Goal: Task Accomplishment & Management: Complete application form

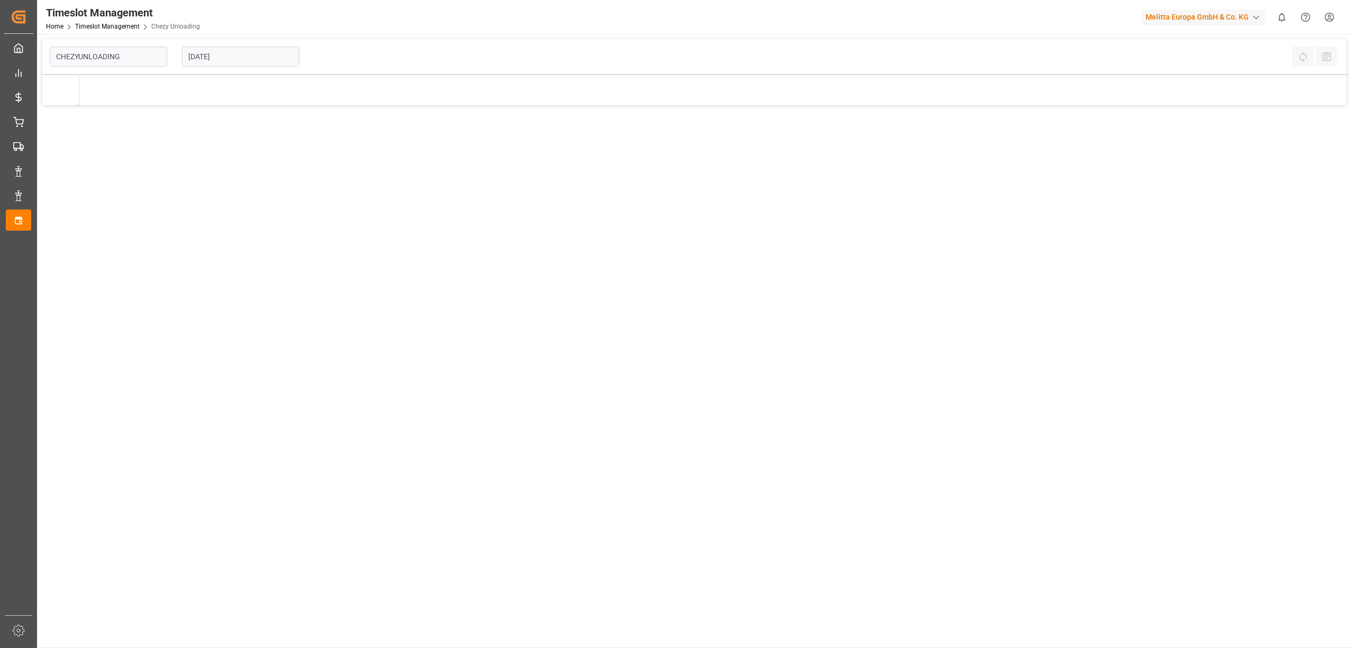
type input "Chezy Unloading"
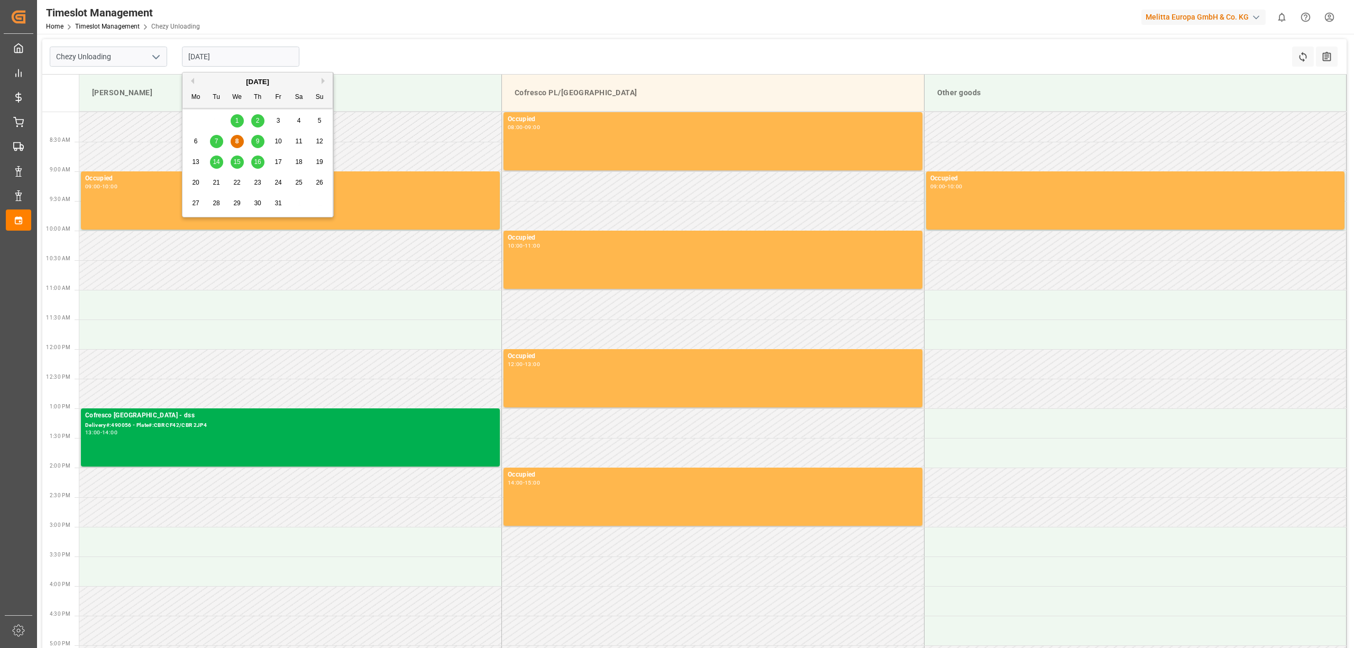
click at [225, 62] on input "[DATE]" at bounding box center [240, 57] width 117 height 20
click at [235, 162] on span "15" at bounding box center [236, 161] width 7 height 7
type input "[DATE]"
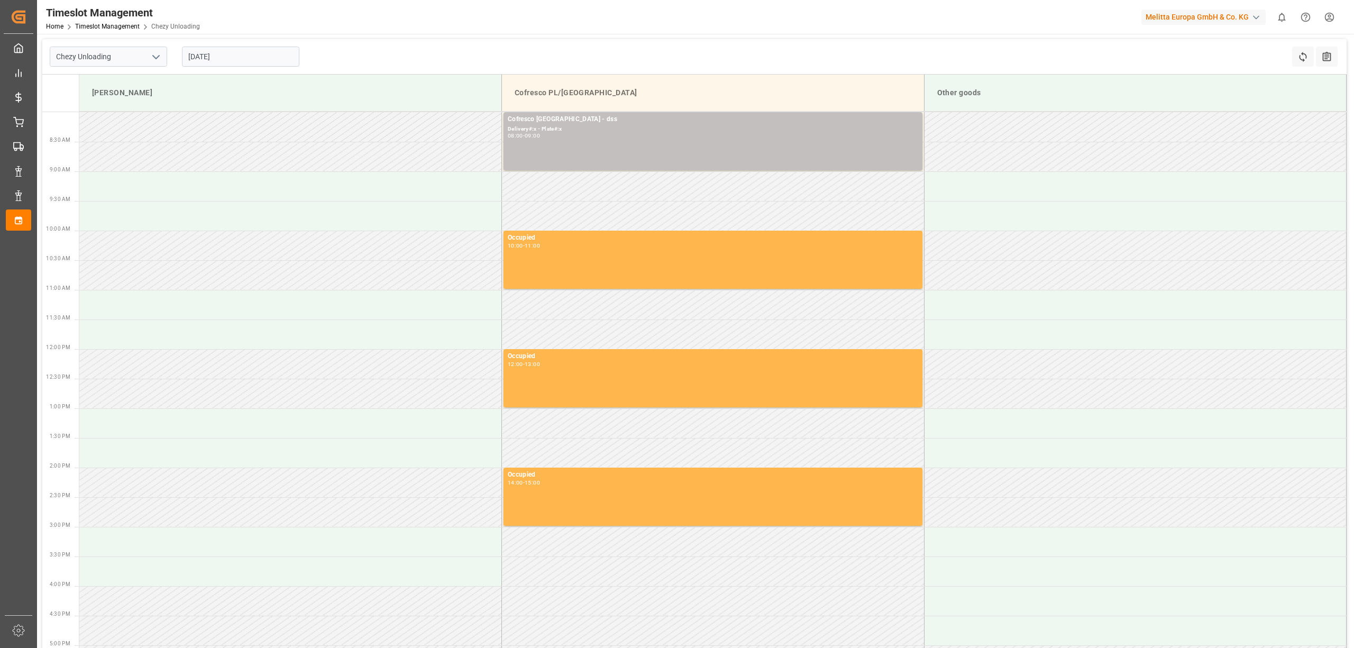
click at [596, 53] on div "Chezy Unloading [DATE] Refresh Time Slots All Audits" at bounding box center [694, 56] width 1304 height 35
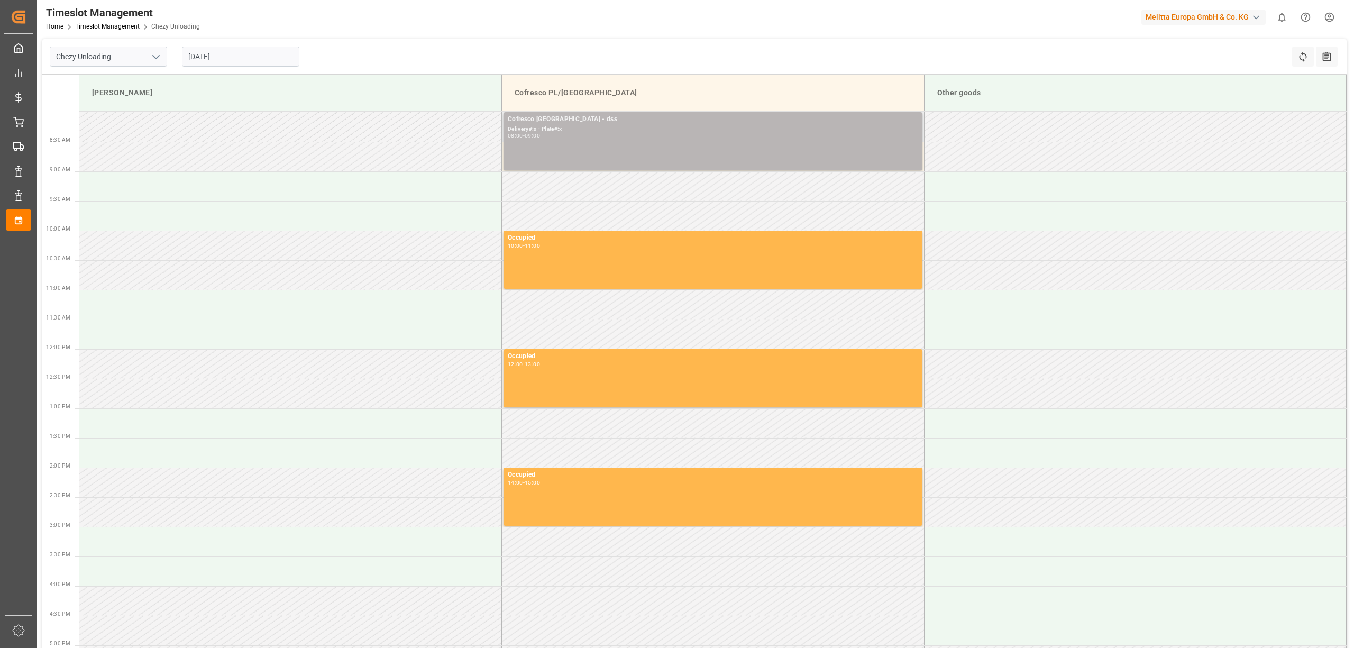
click at [614, 126] on div "Delivery#:x - Plate#:x" at bounding box center [713, 129] width 410 height 9
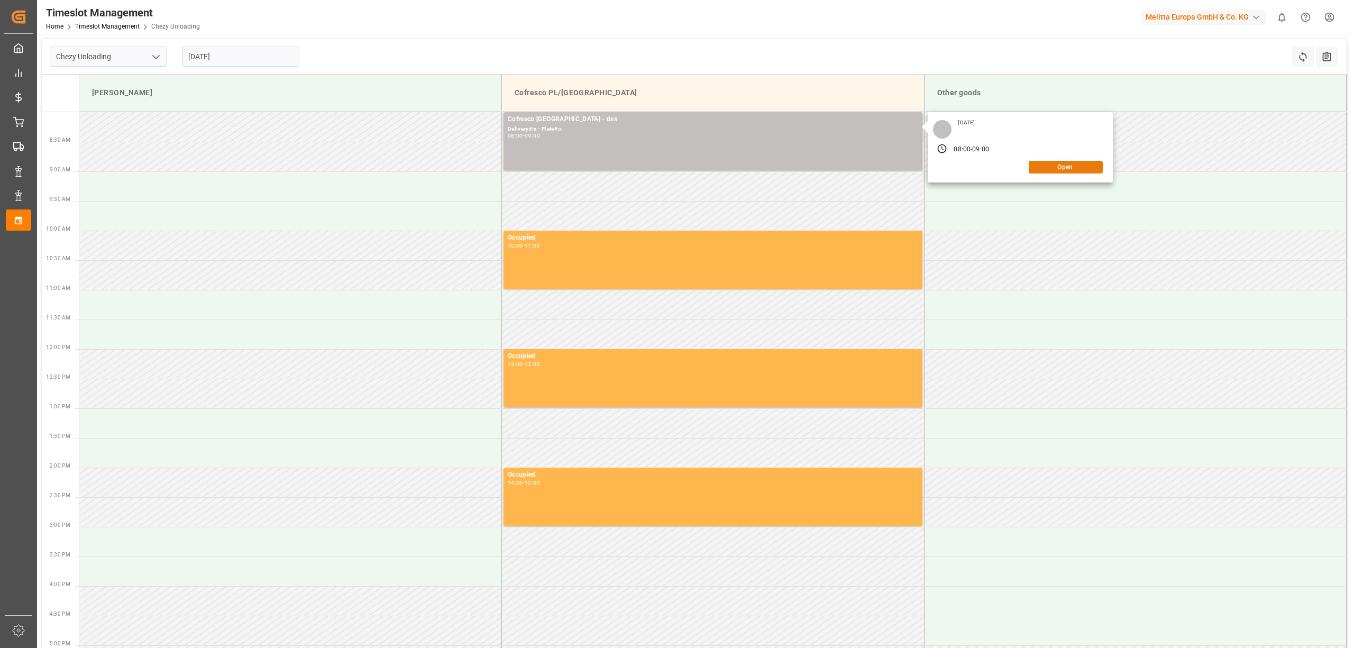
click at [1057, 170] on button "Open" at bounding box center [1066, 167] width 74 height 13
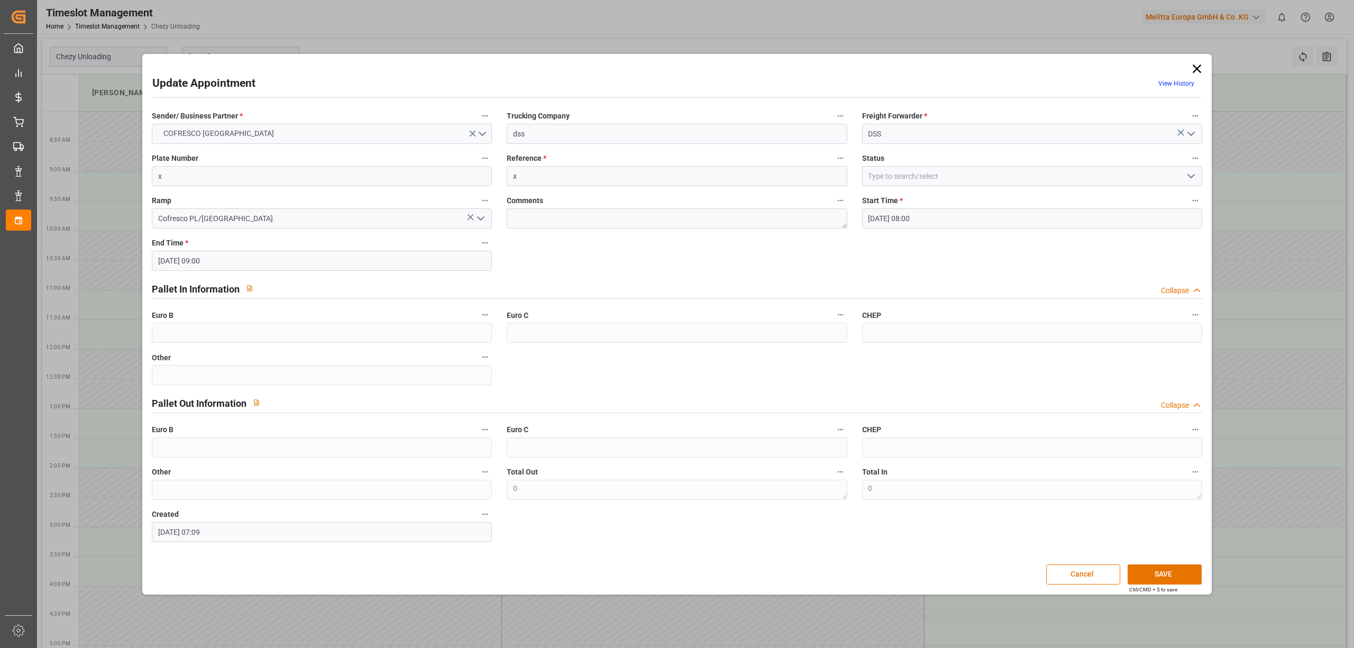
click at [253, 187] on div "Plate Number x" at bounding box center [321, 169] width 355 height 42
click at [561, 187] on div "Reference * x" at bounding box center [676, 169] width 355 height 42
click at [570, 178] on input "x" at bounding box center [677, 176] width 340 height 20
paste input "490246"
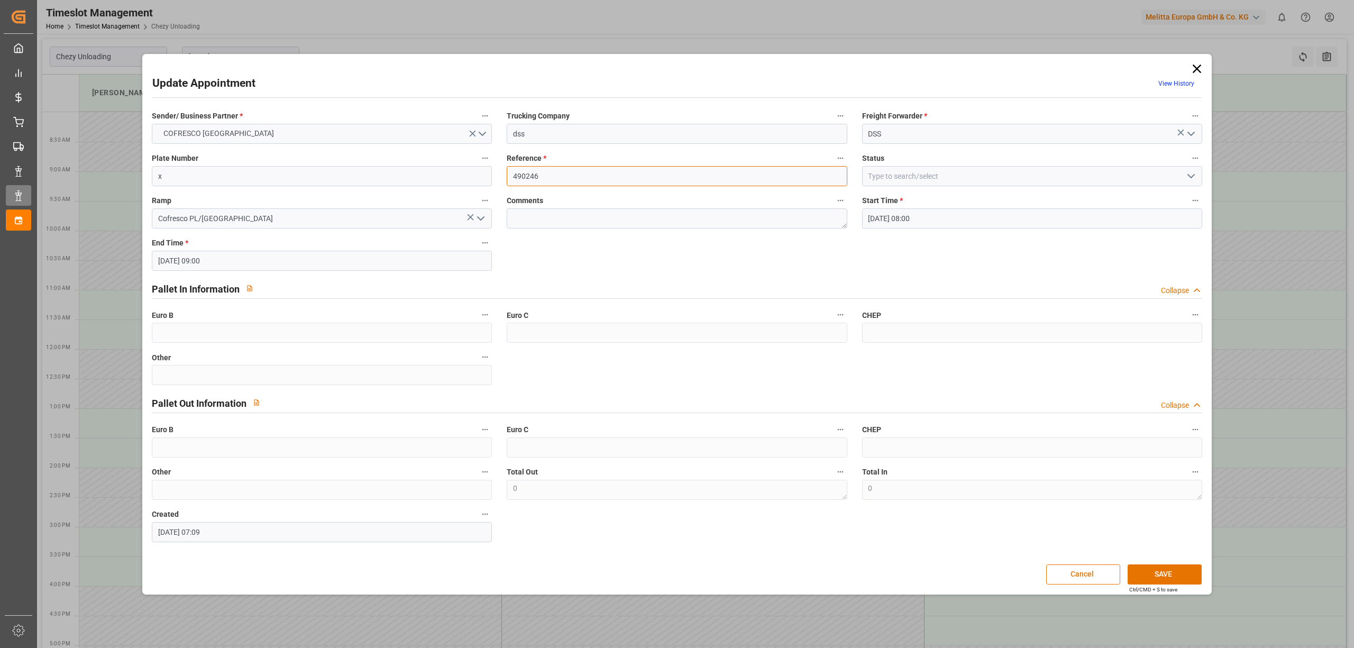
type input "490246"
click at [227, 172] on input "x" at bounding box center [322, 176] width 340 height 20
paste input "Trwa pobieranie danych. Zaczekaj kilka sekund i spróbuj ponownie wyciąć lub sko…"
type input "Trwa pobieranie danych. Zaczekaj kilka sekund i spróbuj ponownie wyciąć lub sko…"
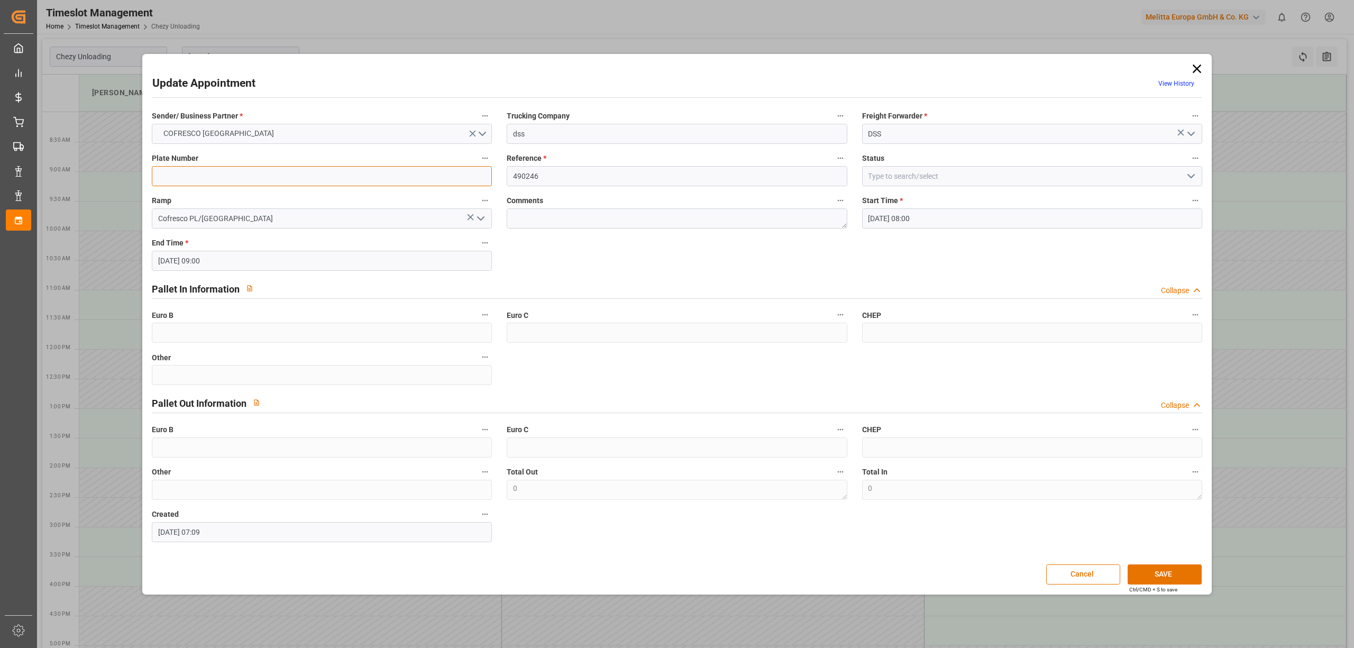
click at [204, 174] on input at bounding box center [322, 176] width 340 height 20
paste input "Trwa pobieranie danych. Zaczekaj kilka sekund i spróbuj ponownie wyciąć lub sko…"
type input "Trwa pobieranie danych. Zaczekaj kilka sekund i spróbuj ponownie wyciąć lub sko…"
click at [332, 185] on input at bounding box center [322, 176] width 340 height 20
paste input "Trwa pobieranie danych. Zaczekaj kilka sekund i spróbuj ponownie wyciąć lub sko…"
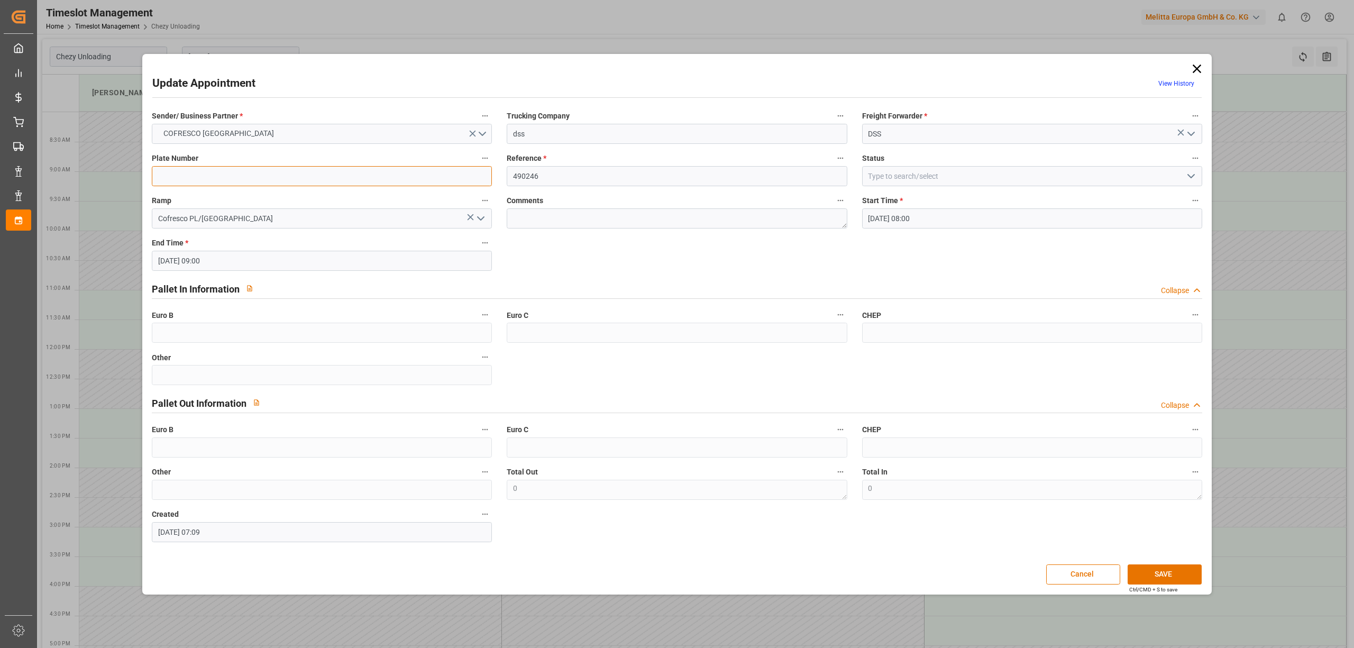
type input "Trwa pobieranie danych. Zaczekaj kilka sekund i spróbuj ponownie wyciąć lub sko…"
click at [221, 178] on input at bounding box center [322, 176] width 340 height 20
click at [258, 170] on input at bounding box center [322, 176] width 340 height 20
paste input "GDA81505/GDA99133"
type input "GDA81505/GDA99133"
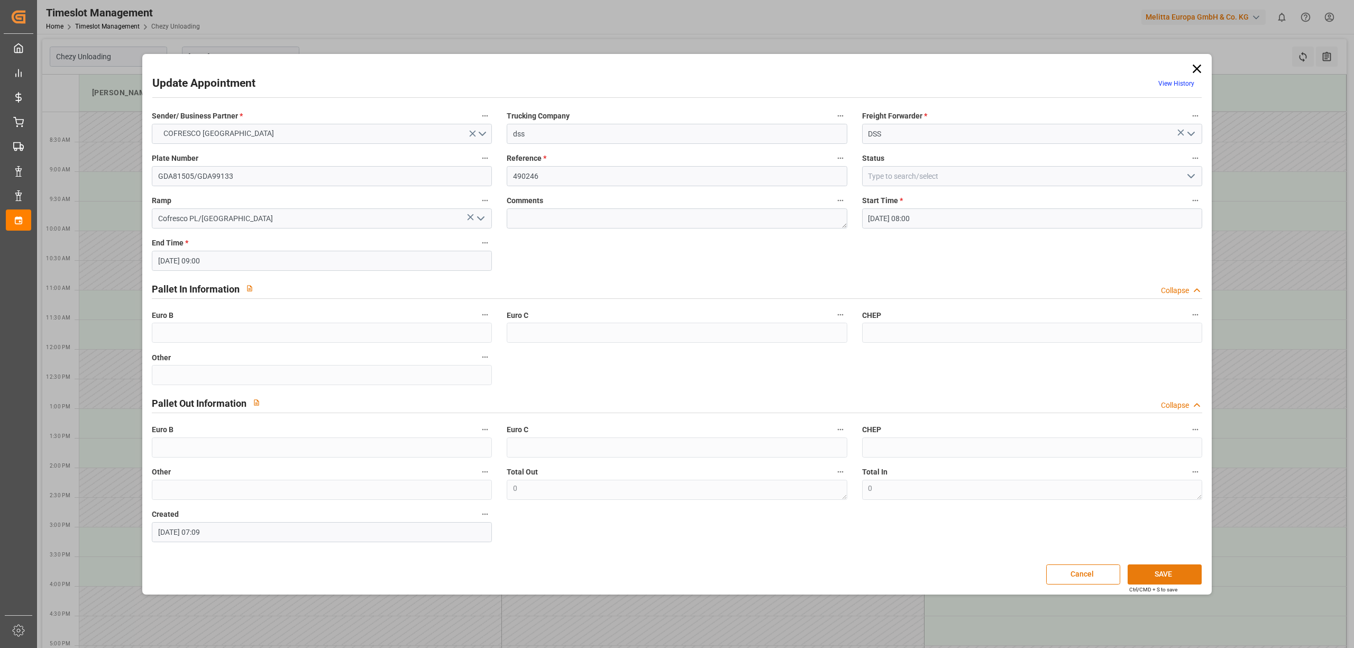
click at [1158, 572] on button "SAVE" at bounding box center [1165, 574] width 74 height 20
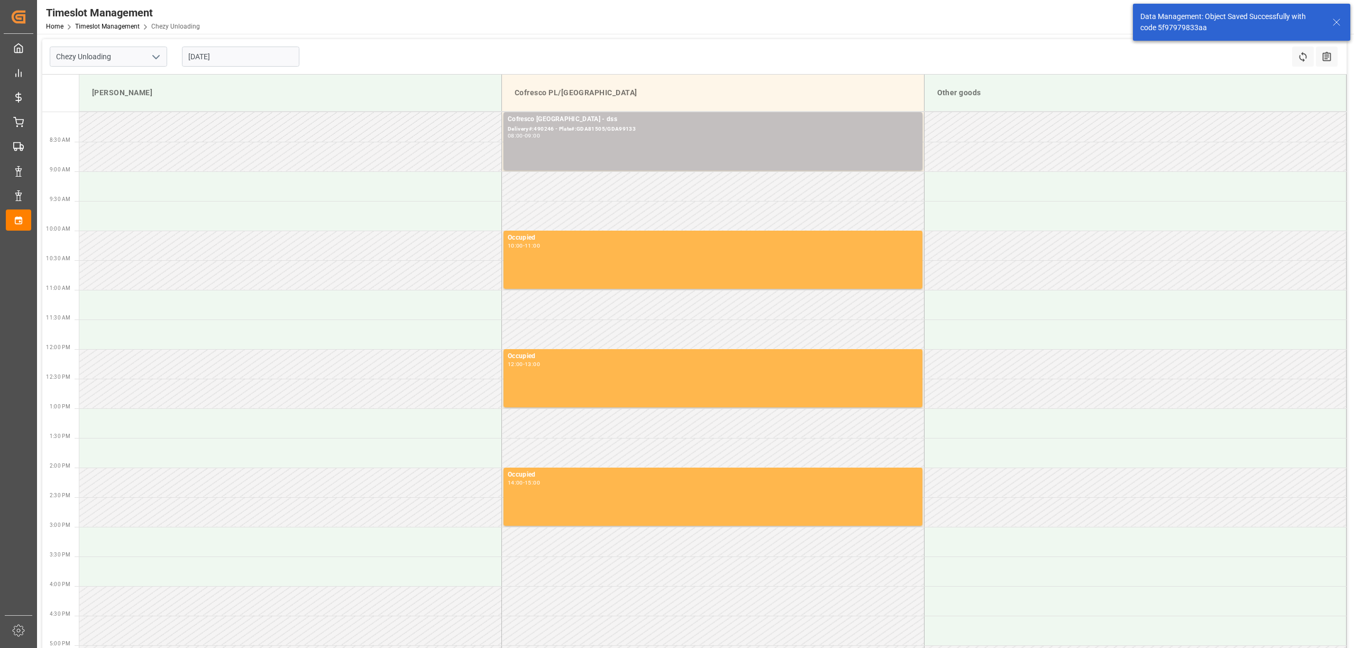
click at [244, 52] on input "[DATE]" at bounding box center [240, 57] width 117 height 20
click at [216, 161] on span "14" at bounding box center [216, 161] width 7 height 7
type input "[DATE]"
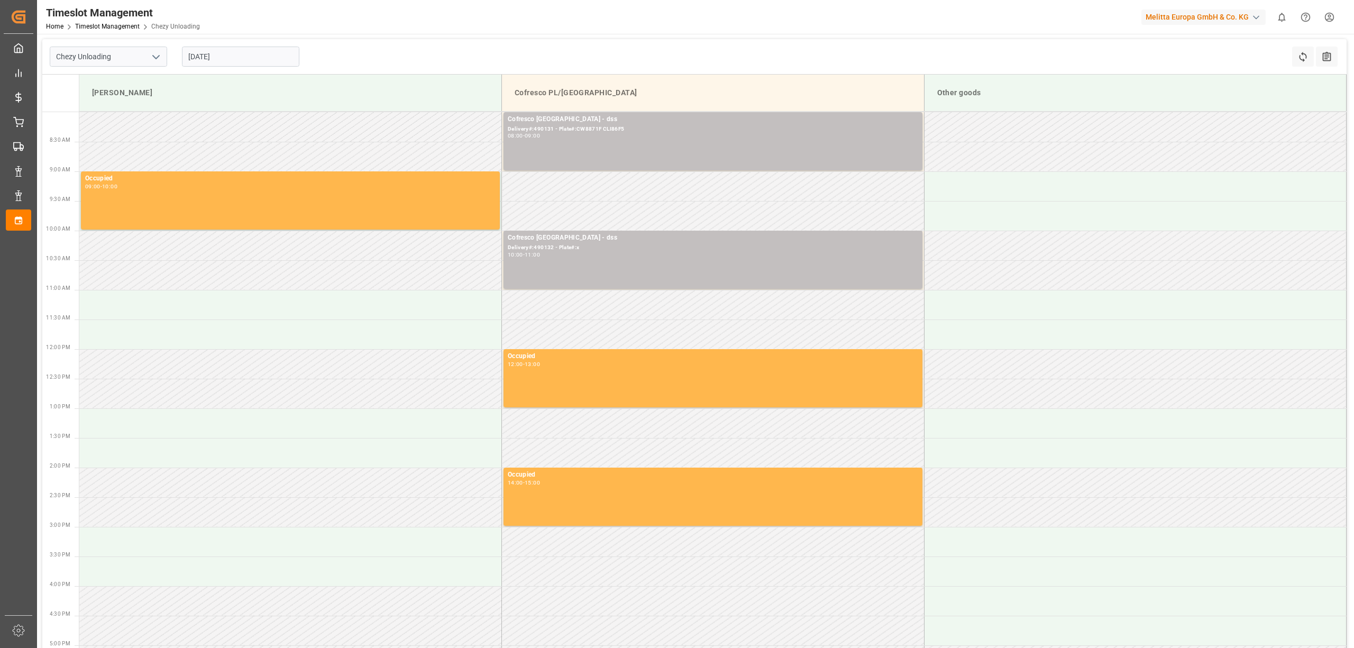
click at [399, 60] on div "Chezy Unloading [DATE] Refresh Time Slots All Audits" at bounding box center [694, 56] width 1304 height 35
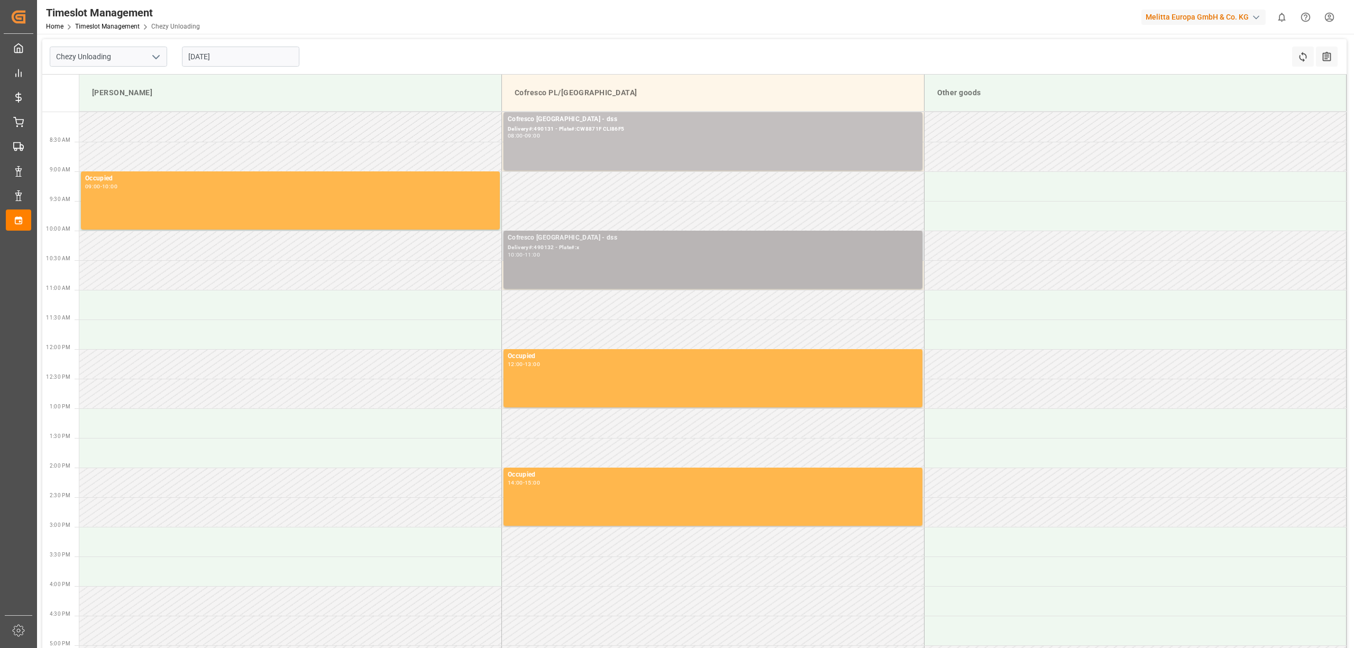
click at [620, 252] on div "Delivery#:490132 - Plate#:x" at bounding box center [713, 247] width 410 height 9
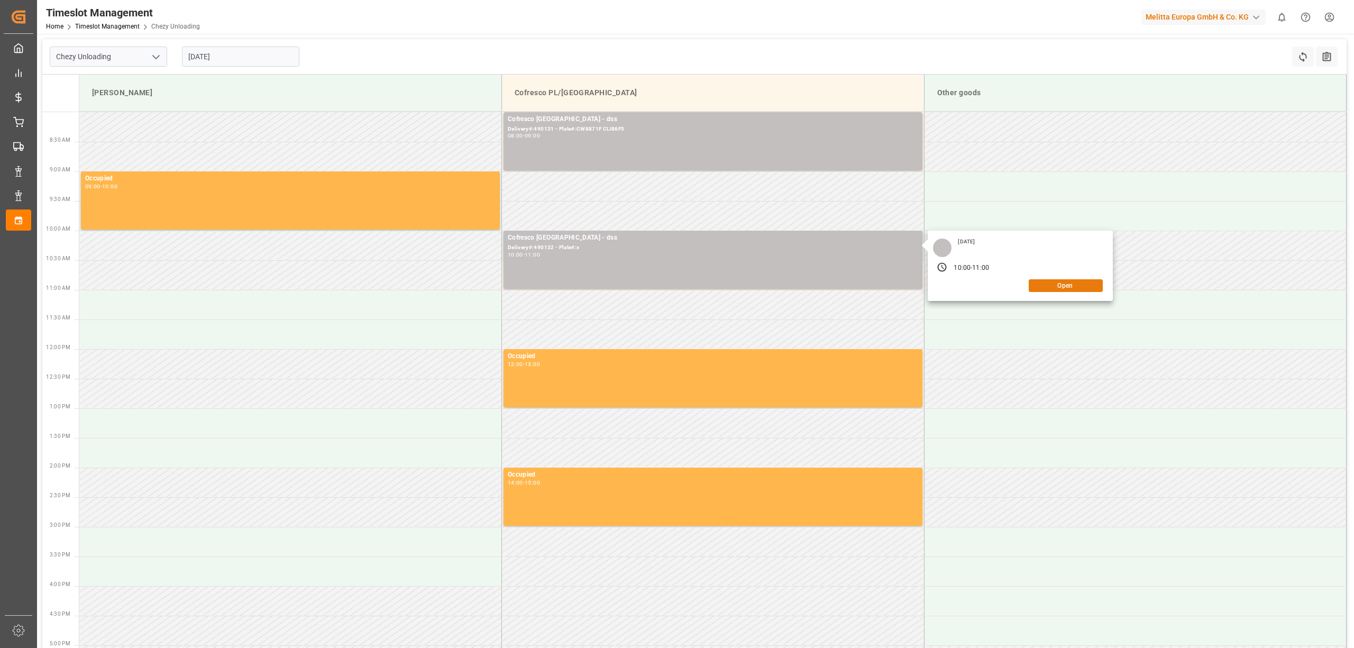
click at [1063, 284] on button "Open" at bounding box center [1066, 285] width 74 height 13
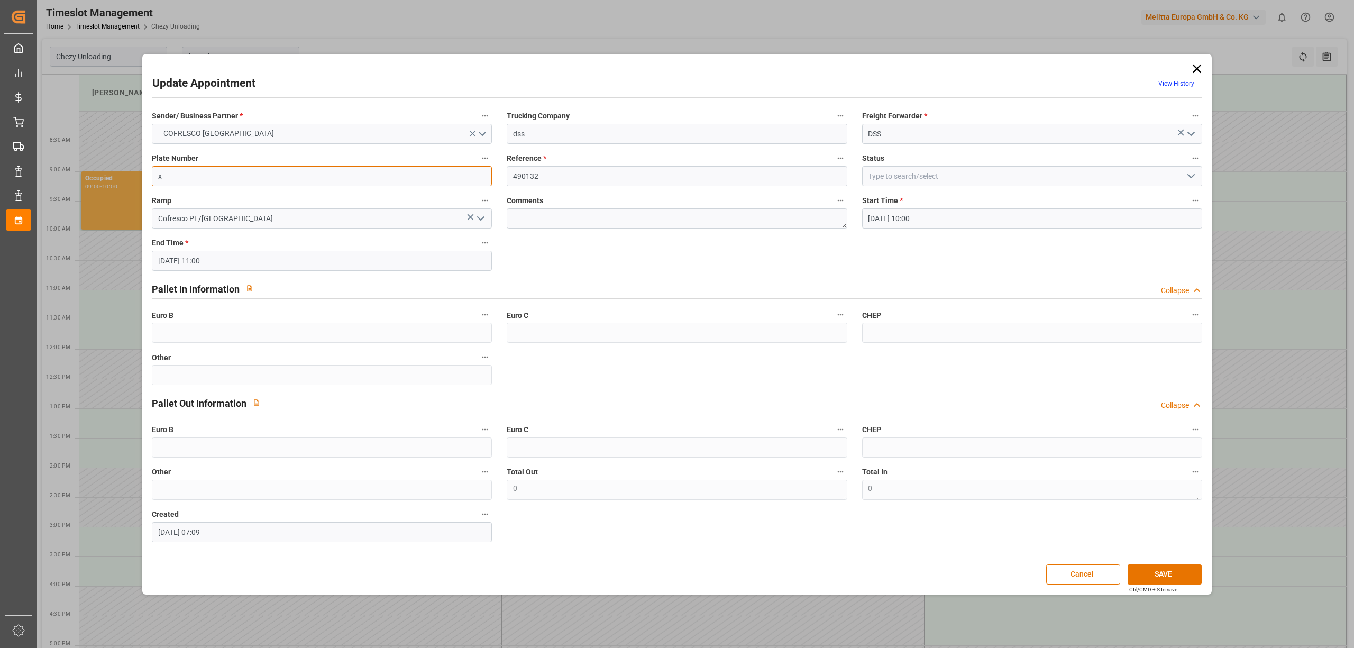
click at [355, 175] on input "x" at bounding box center [322, 176] width 340 height 20
paste input "GDA66884/CTR53182"
type input "GDA66884/CTR53182"
click at [1150, 570] on button "SAVE" at bounding box center [1165, 574] width 74 height 20
